Goal: Learn about a topic

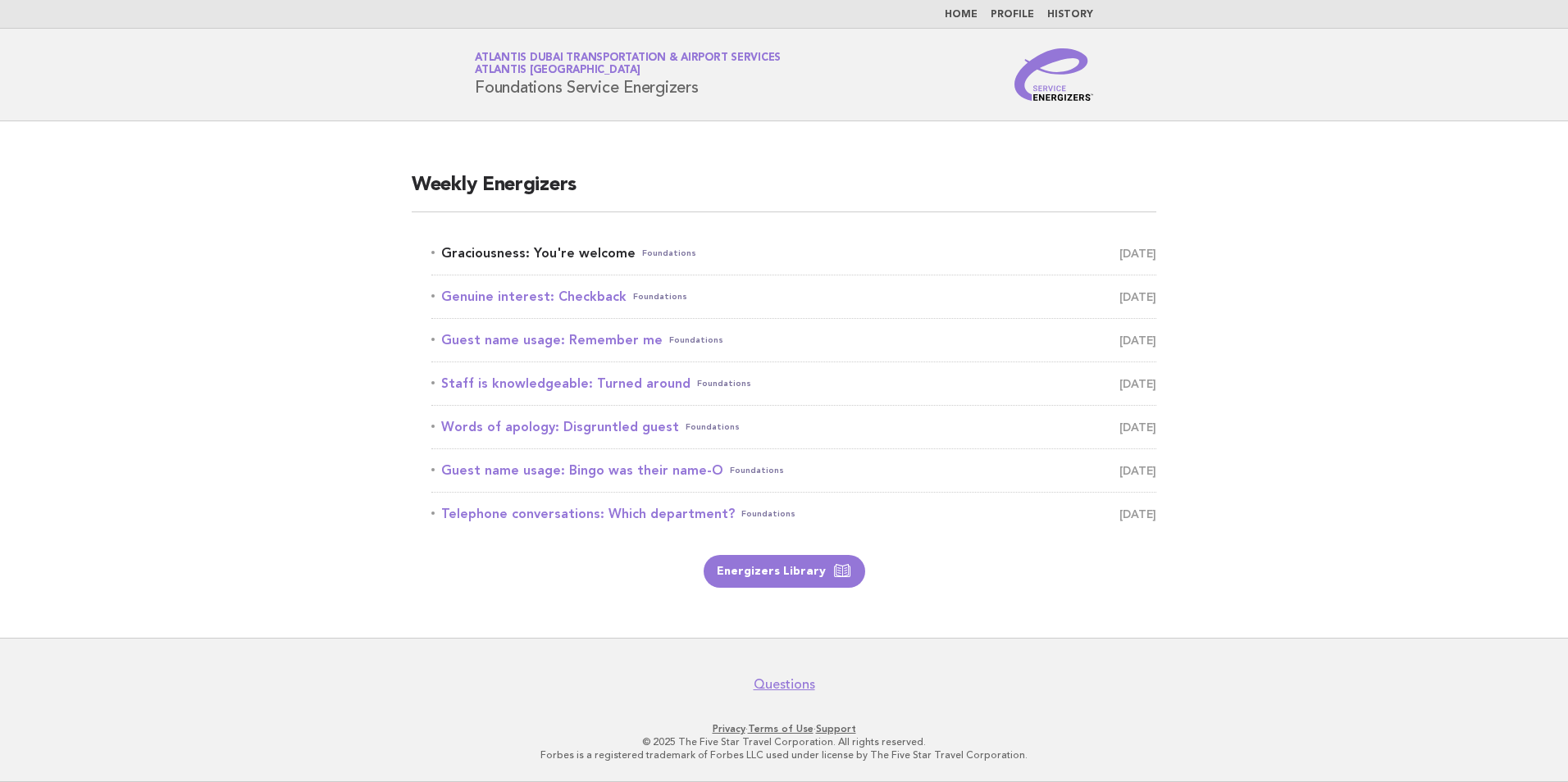
click at [605, 257] on link "Graciousness: You're welcome Foundations October 7" at bounding box center [794, 253] width 725 height 23
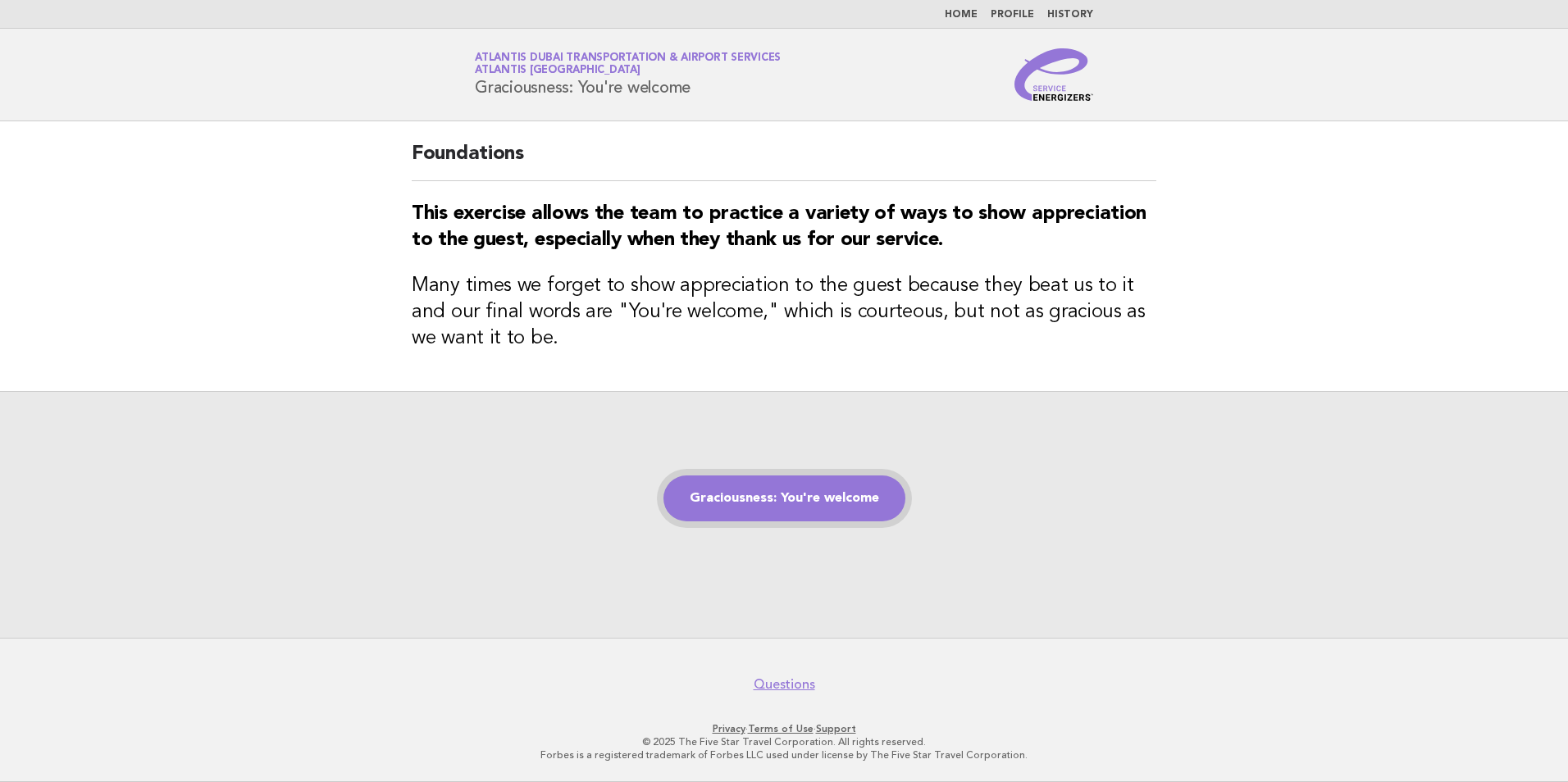
click at [772, 493] on link "Graciousness: You're welcome" at bounding box center [785, 498] width 242 height 46
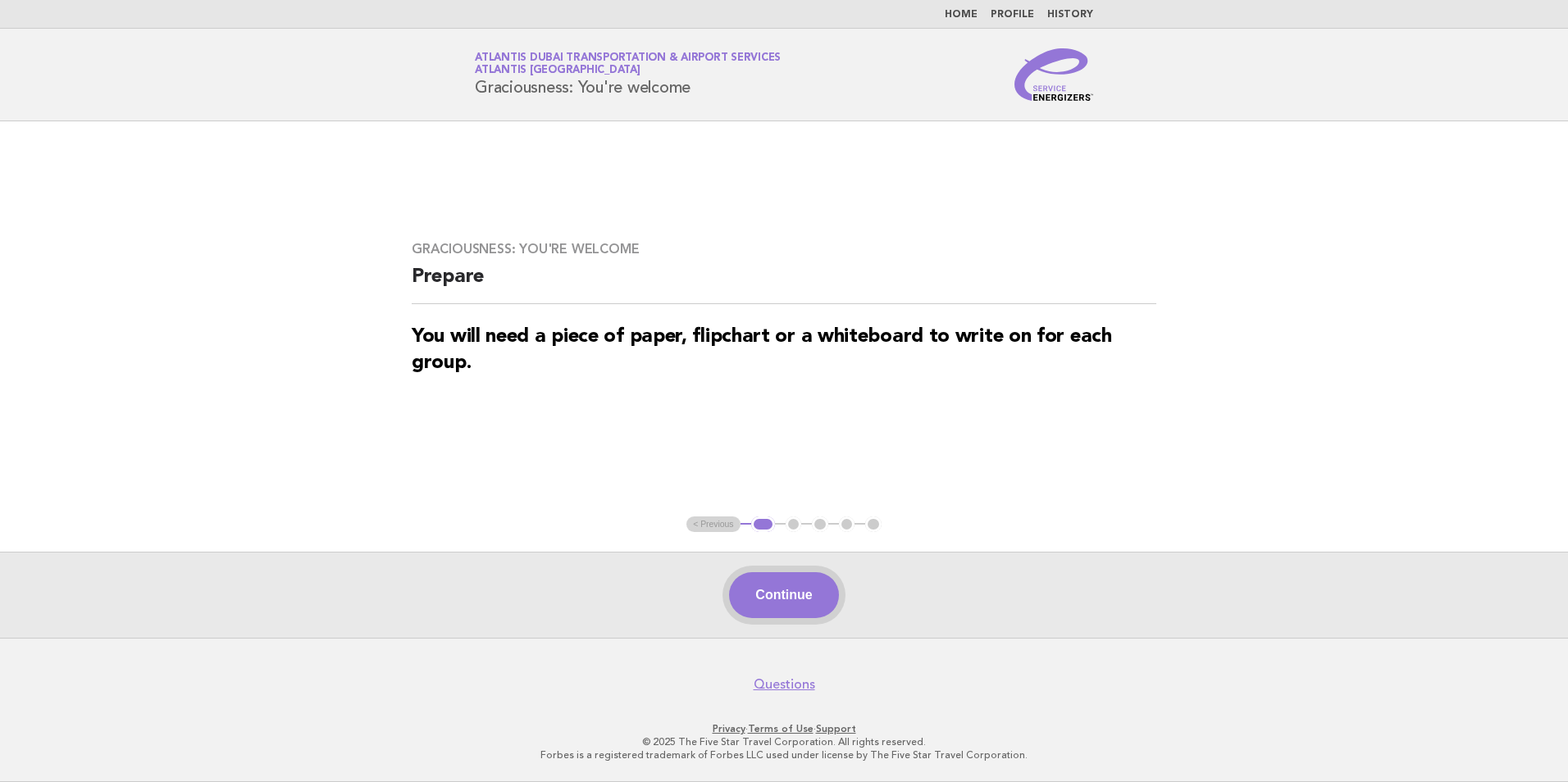
click at [816, 584] on button "Continue" at bounding box center [783, 595] width 109 height 46
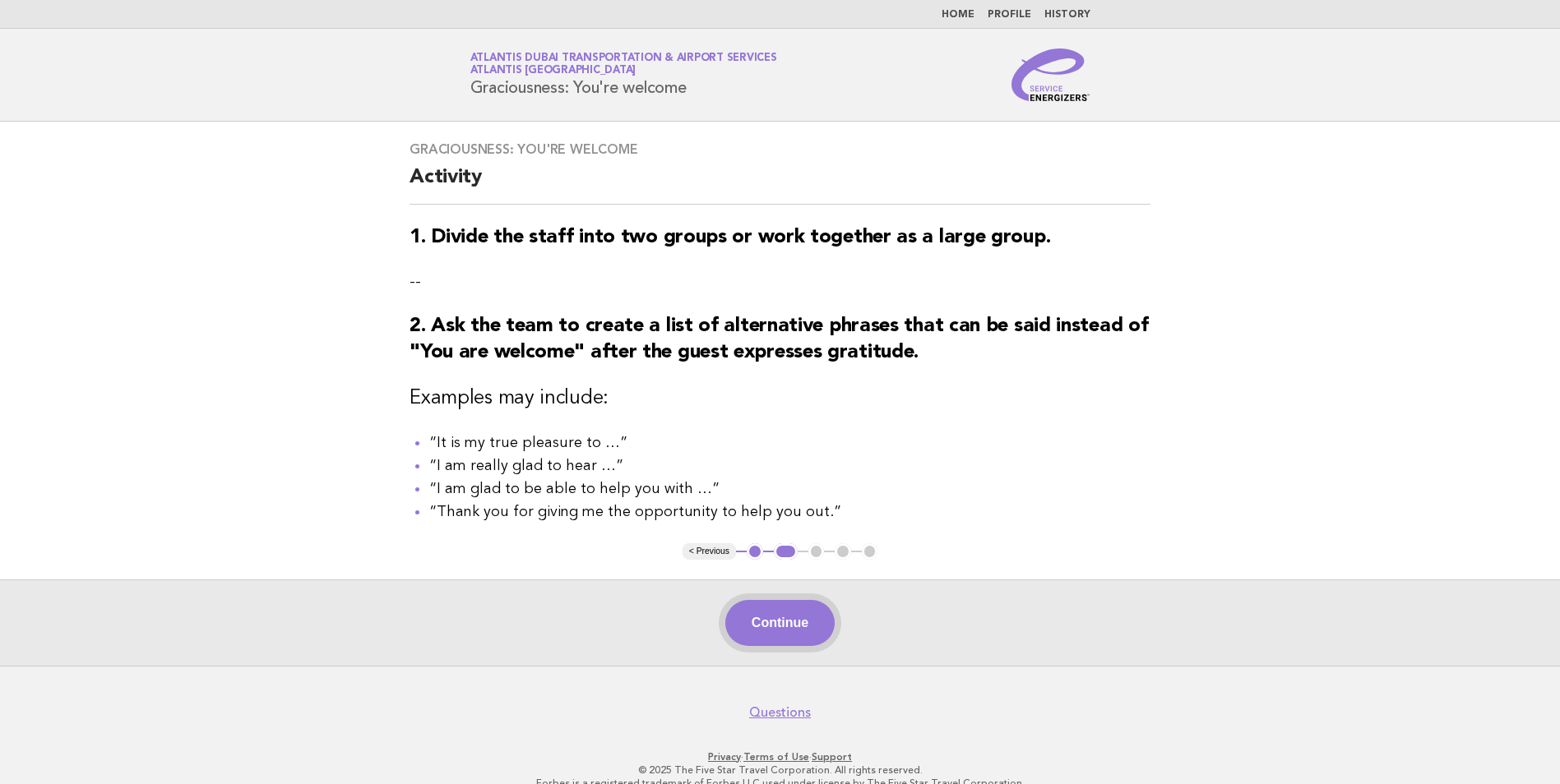
click at [799, 637] on button "Continue" at bounding box center [780, 623] width 109 height 46
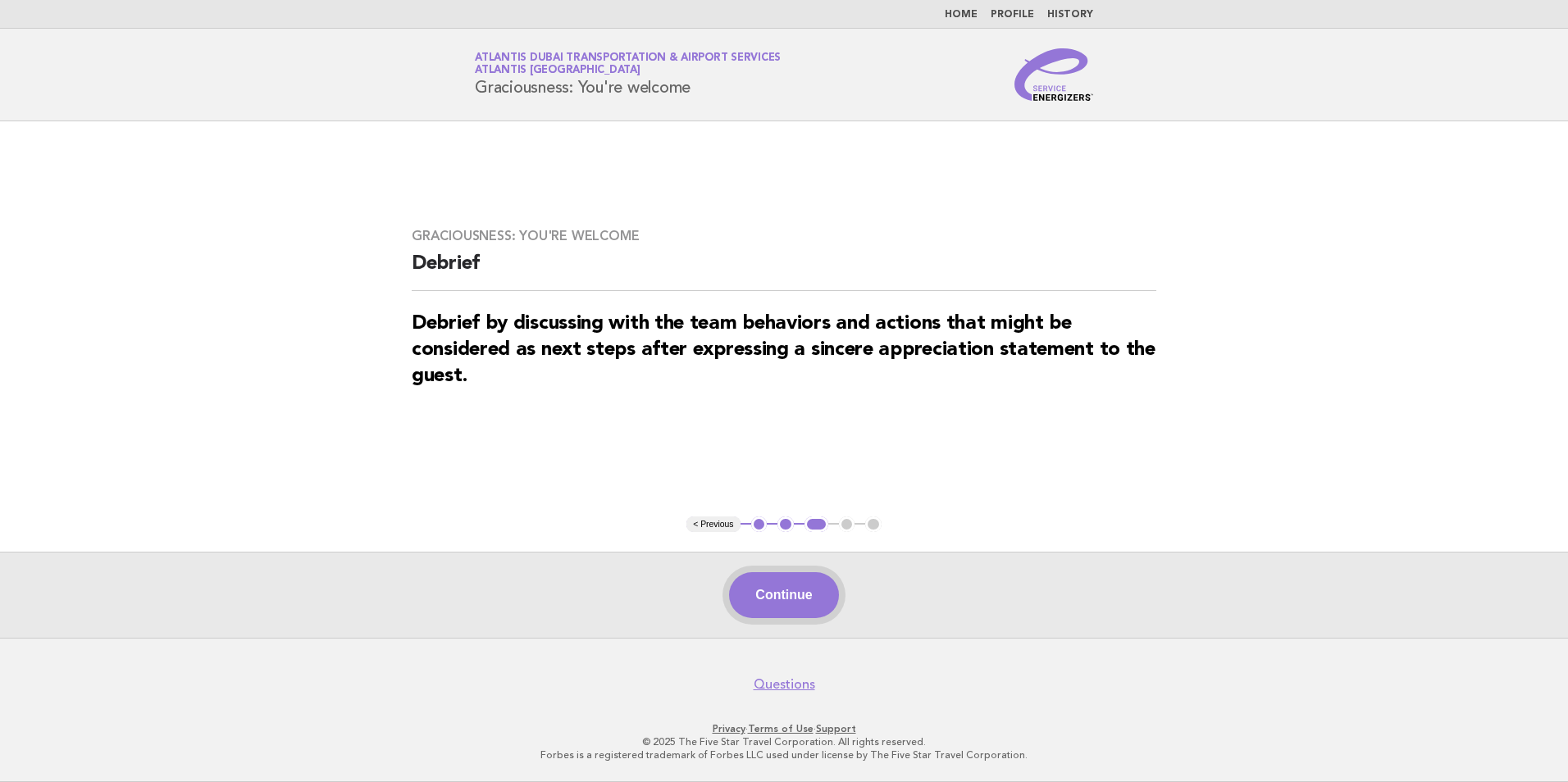
click at [765, 588] on button "Continue" at bounding box center [783, 595] width 109 height 46
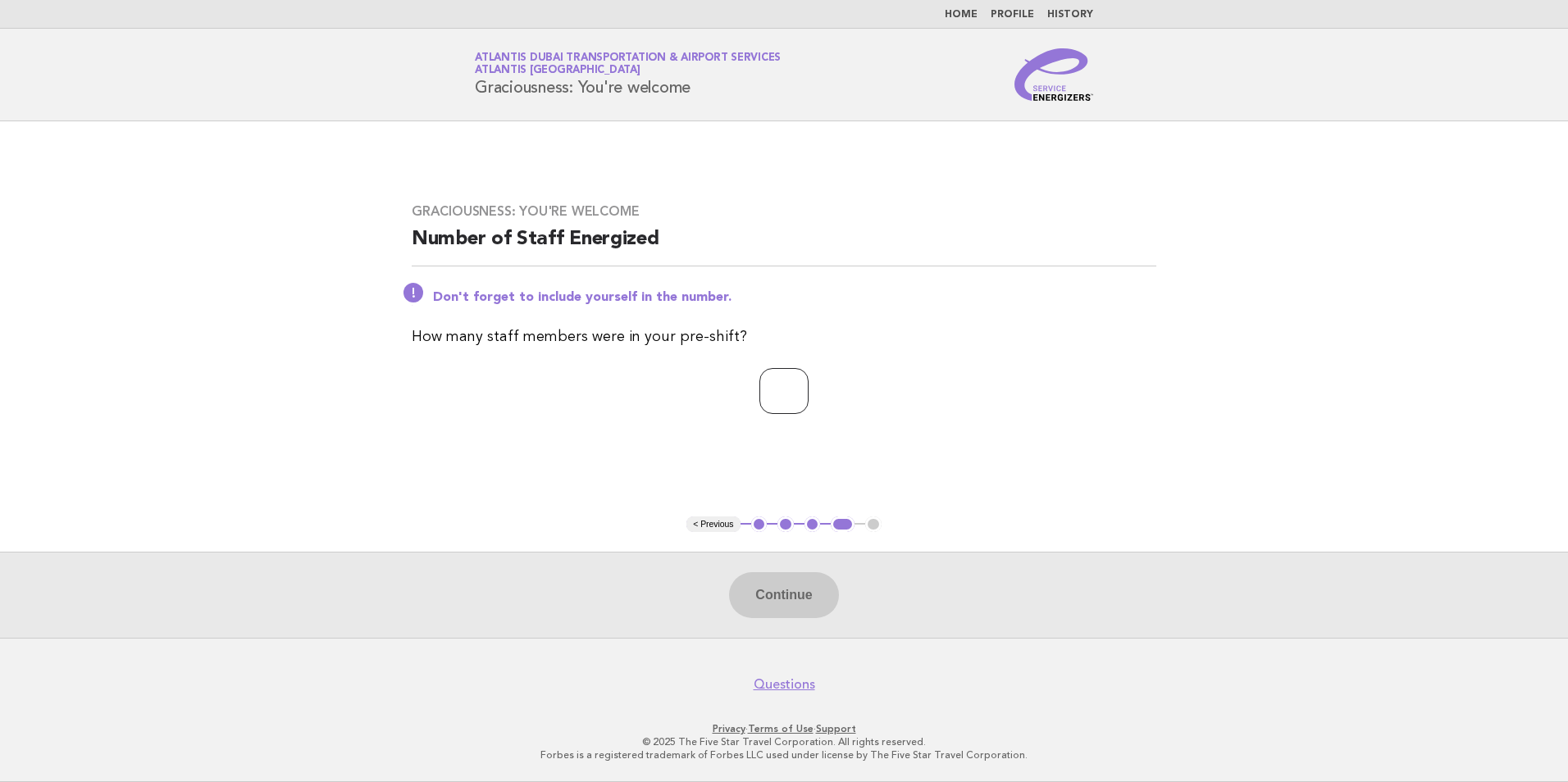
click at [760, 395] on input "number" at bounding box center [784, 391] width 50 height 46
type input "*"
click at [769, 605] on button "Continue" at bounding box center [783, 595] width 109 height 46
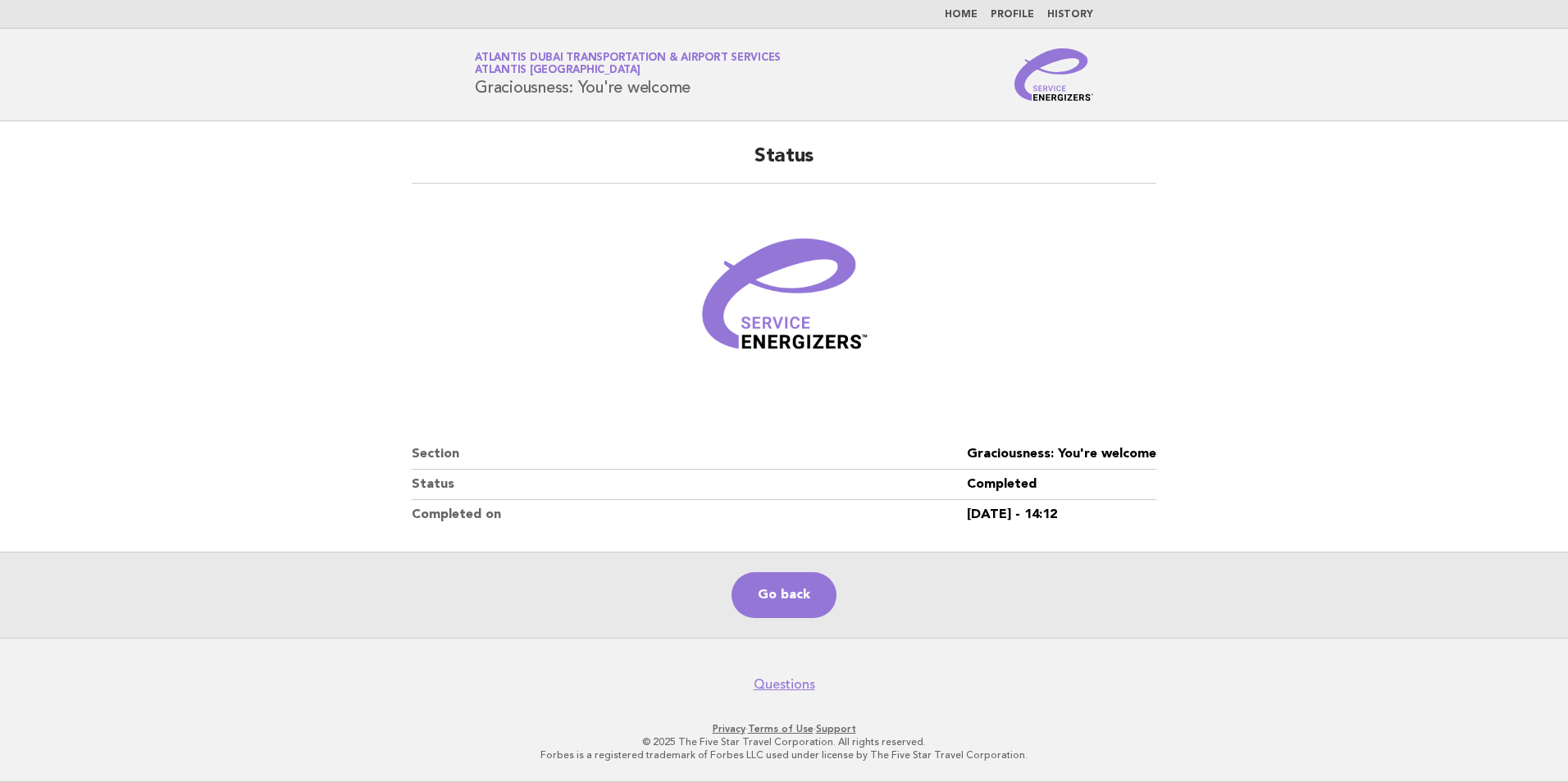
click at [1075, 16] on link "History" at bounding box center [1070, 14] width 46 height 10
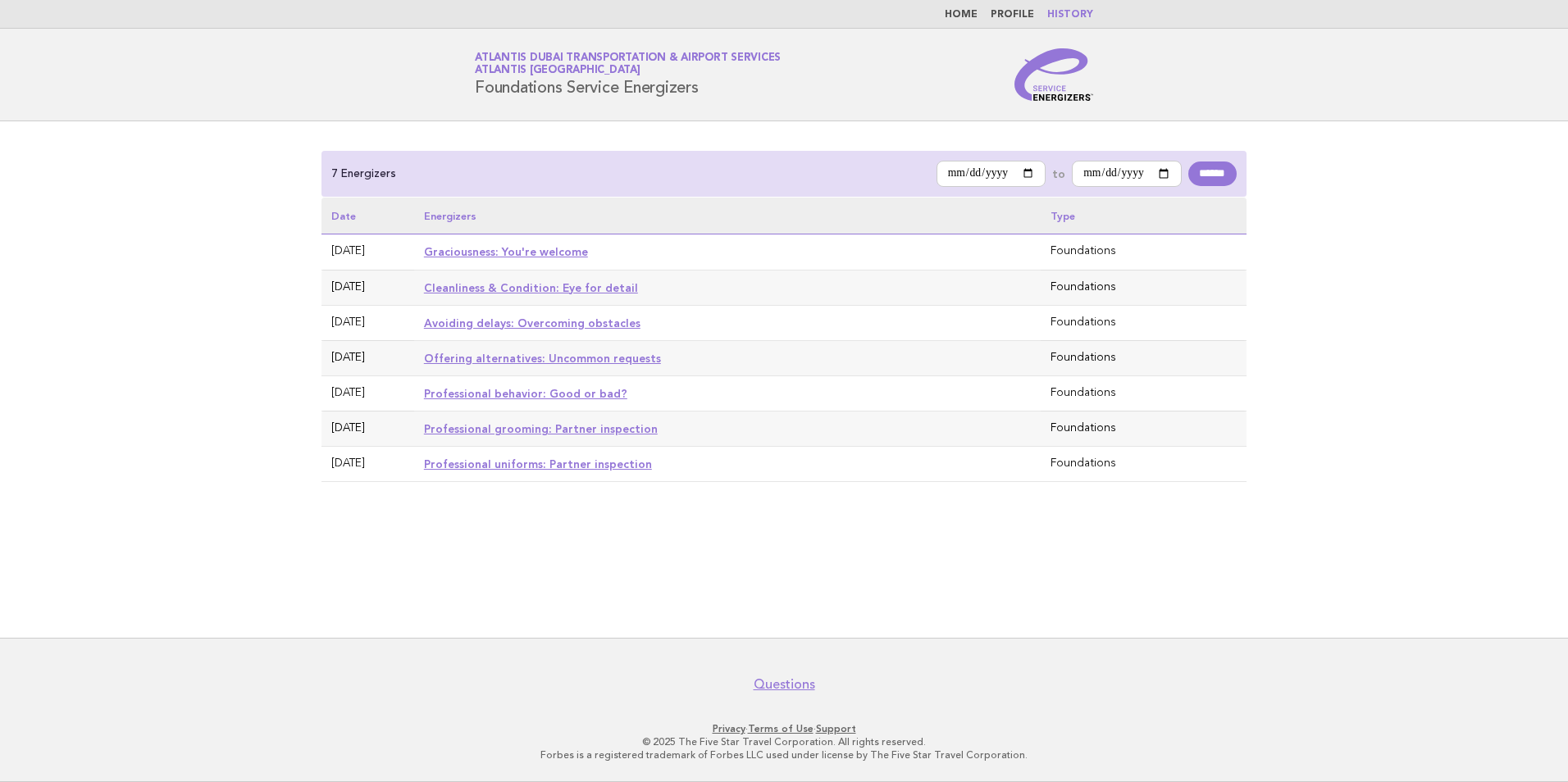
click at [967, 15] on link "Home" at bounding box center [961, 14] width 32 height 10
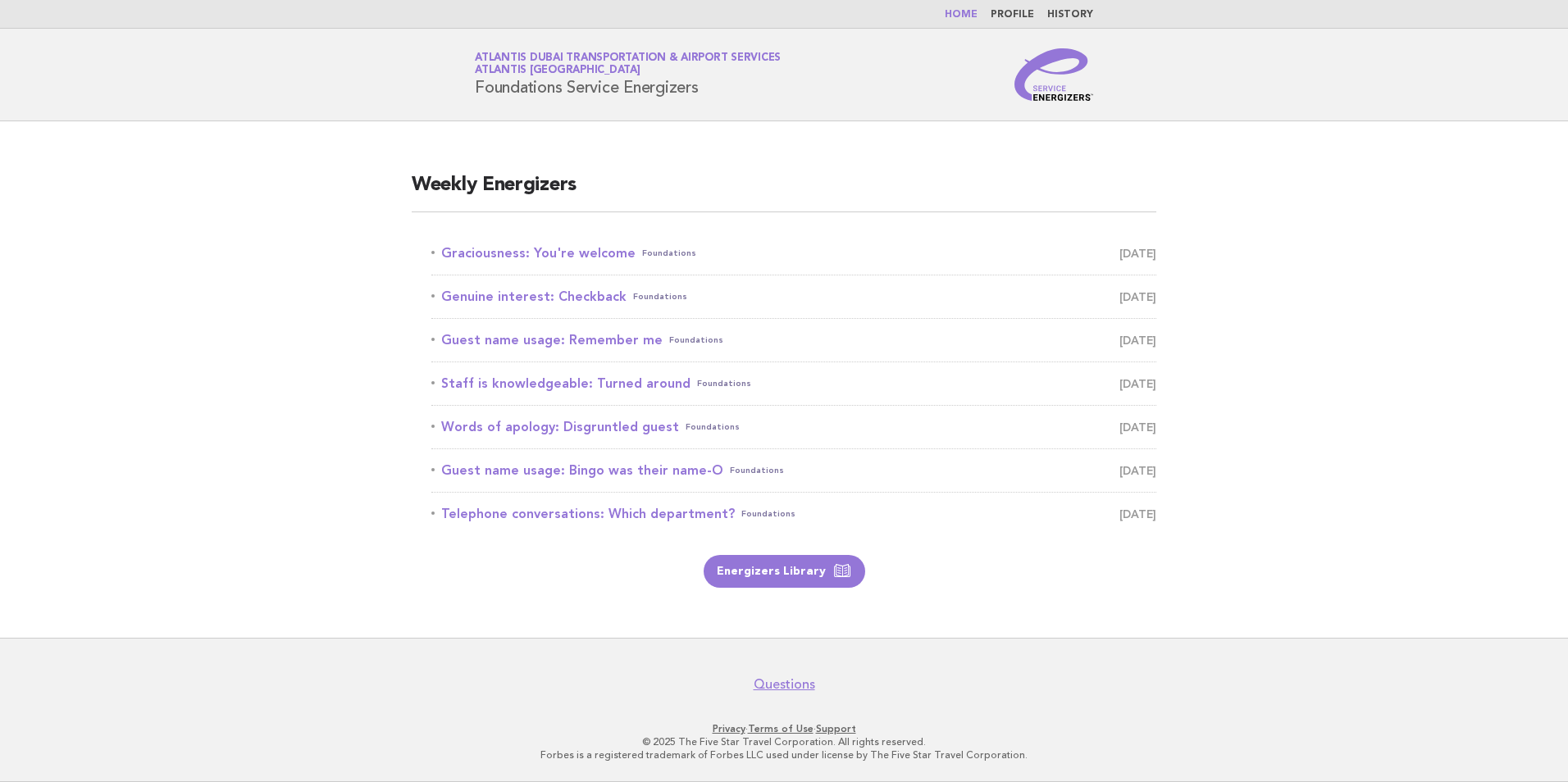
click at [1070, 16] on link "History" at bounding box center [1070, 14] width 46 height 10
